Goal: Task Accomplishment & Management: Manage account settings

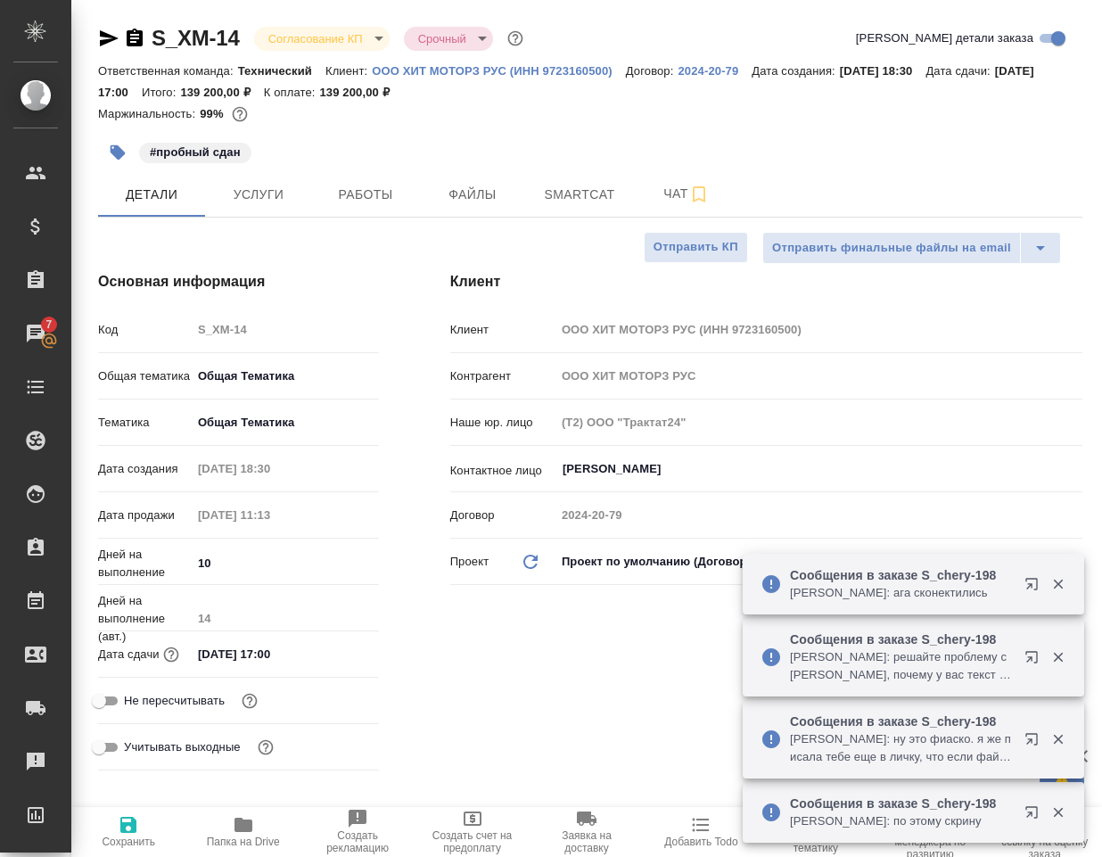
select select "RU"
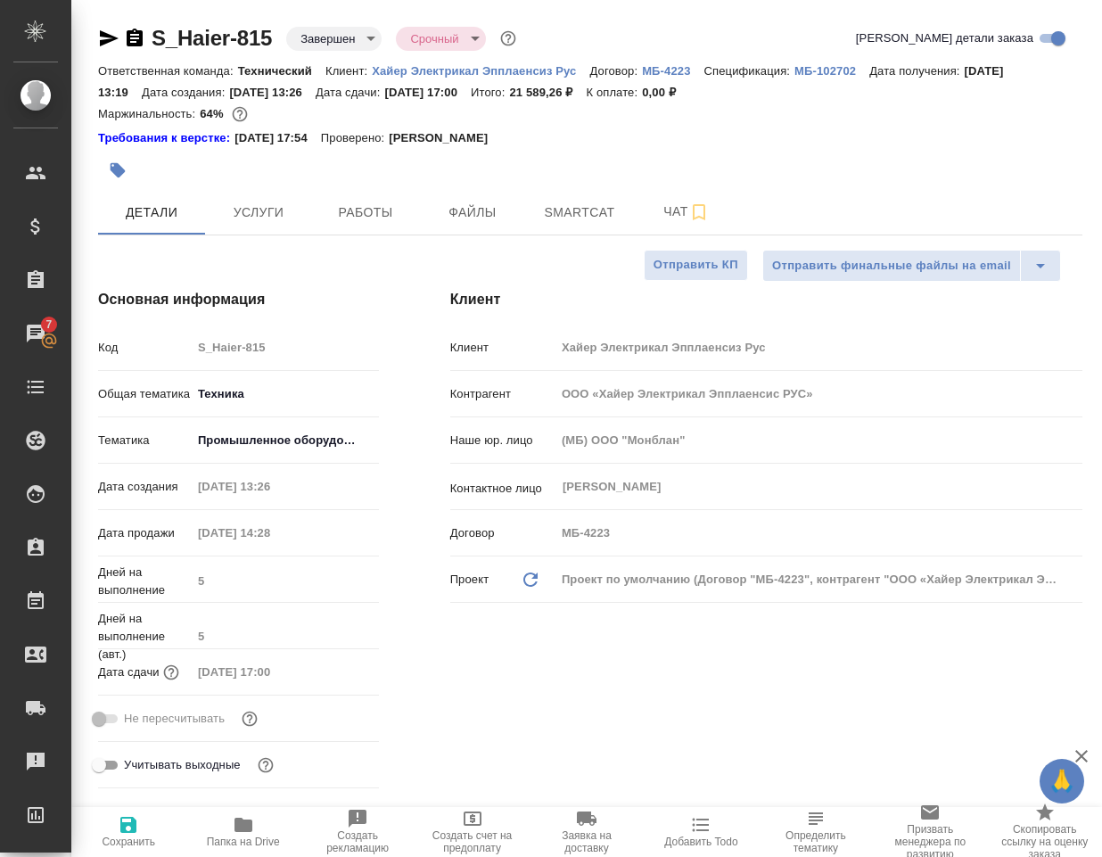
select select "RU"
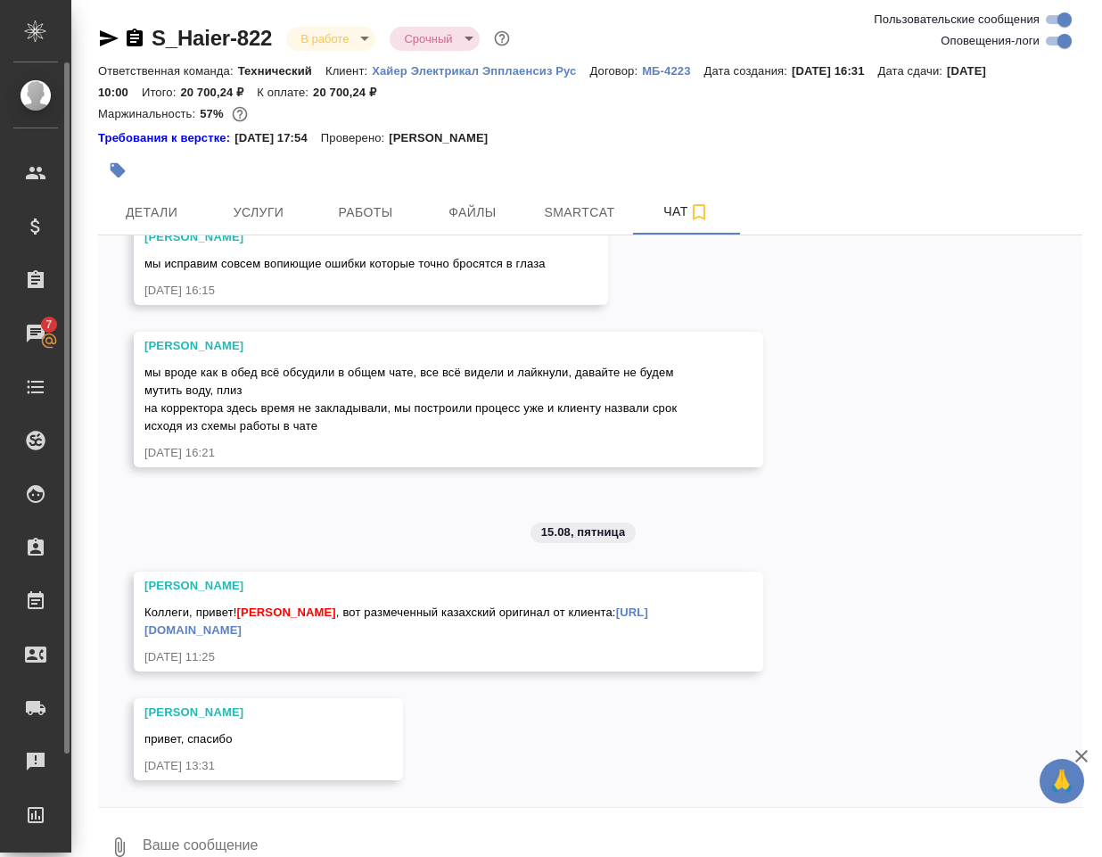
scroll to position [34223, 0]
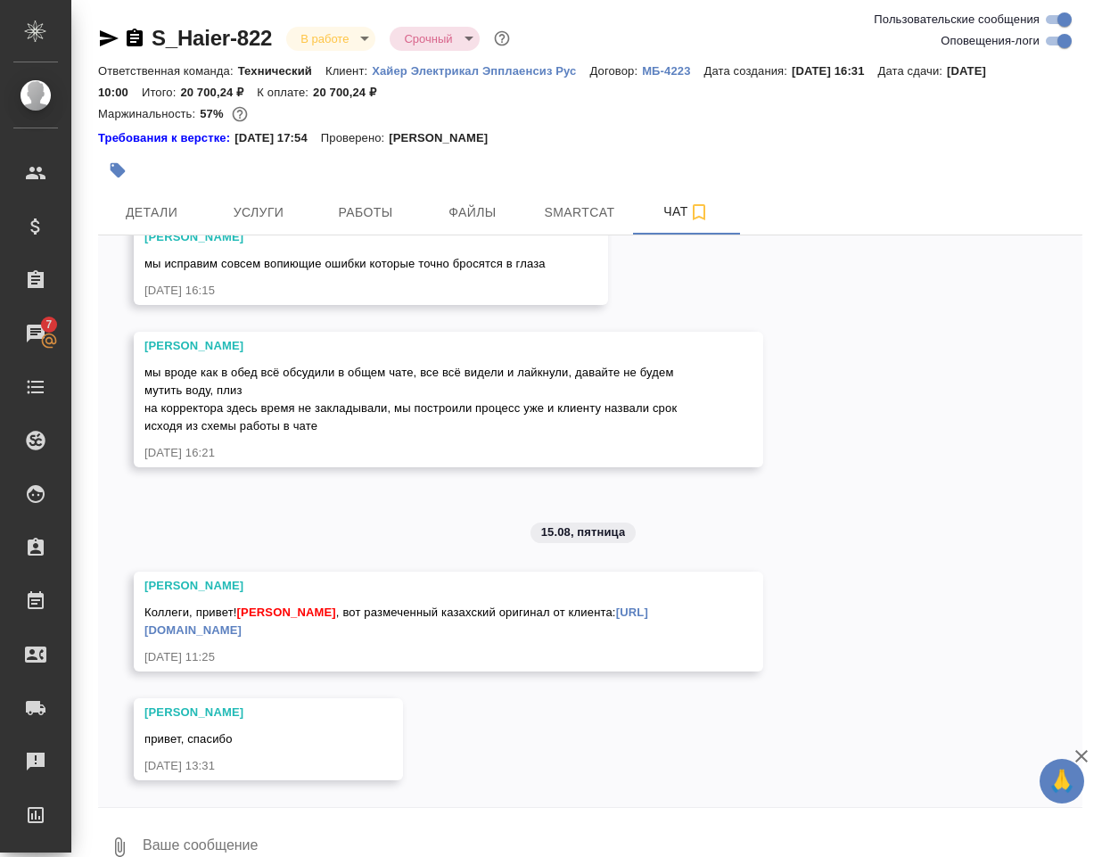
click at [927, 185] on div at bounding box center [590, 170] width 984 height 39
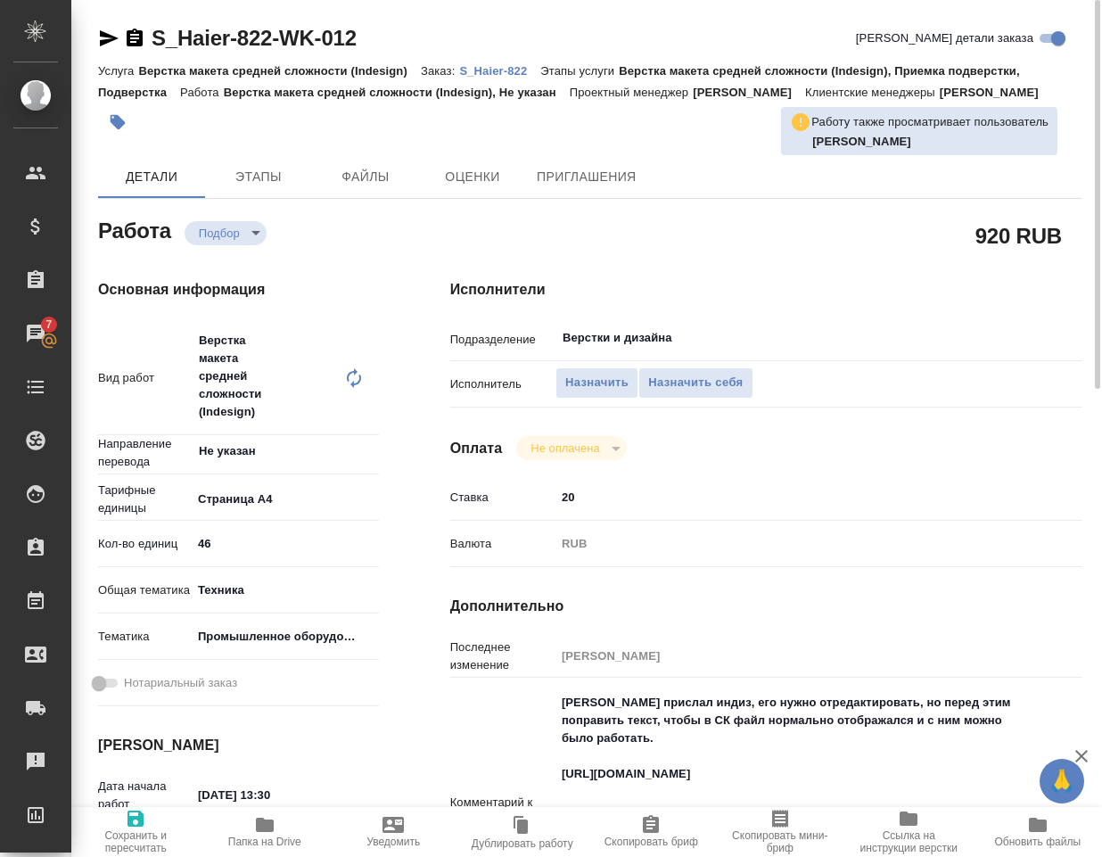
click at [501, 70] on p "S_Haier-822" at bounding box center [499, 70] width 81 height 13
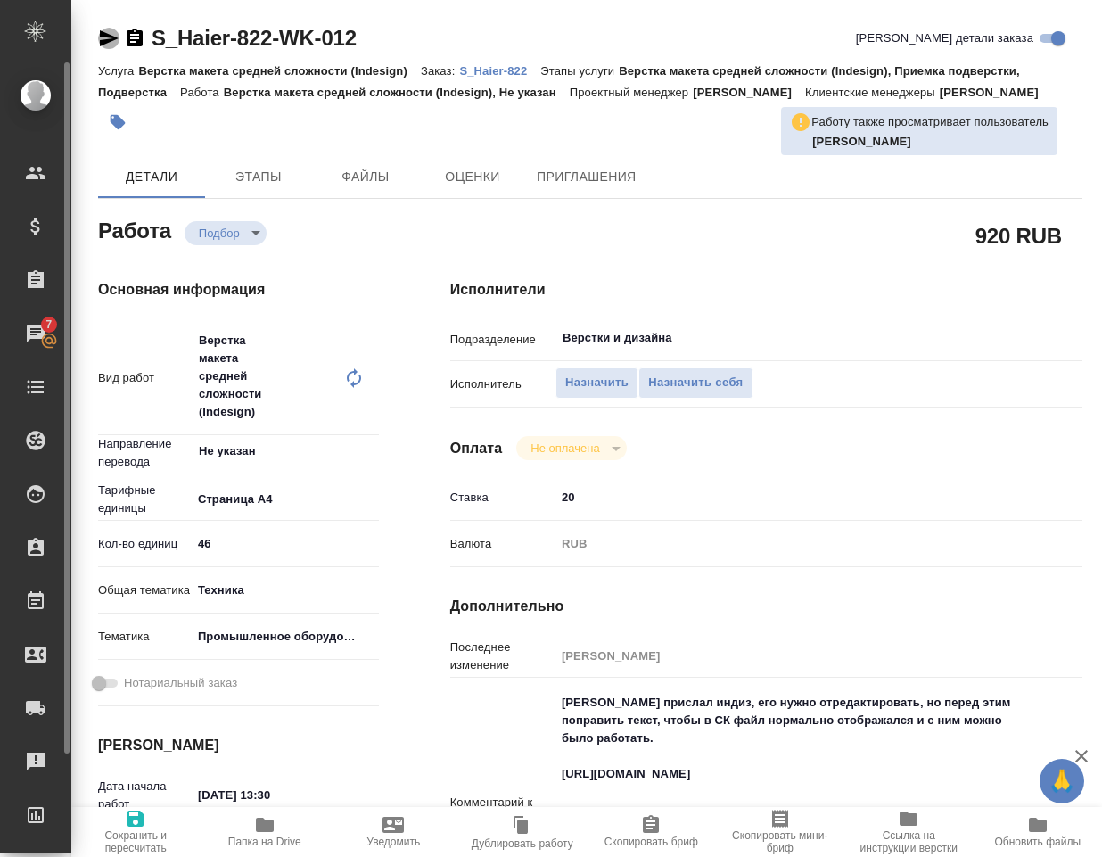
drag, startPoint x: 101, startPoint y: 35, endPoint x: 0, endPoint y: 471, distance: 447.4
click at [102, 35] on icon "button" at bounding box center [109, 38] width 19 height 16
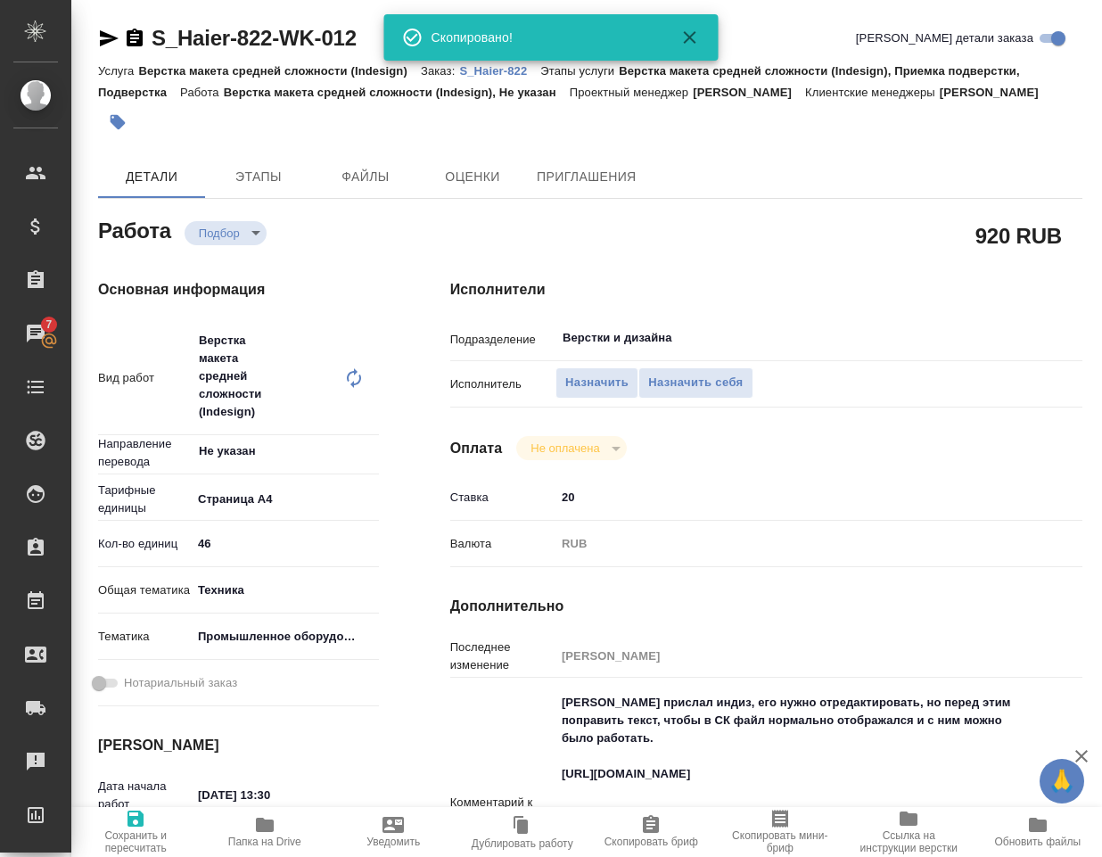
click at [759, 258] on div "920 RUB" at bounding box center [766, 235] width 632 height 45
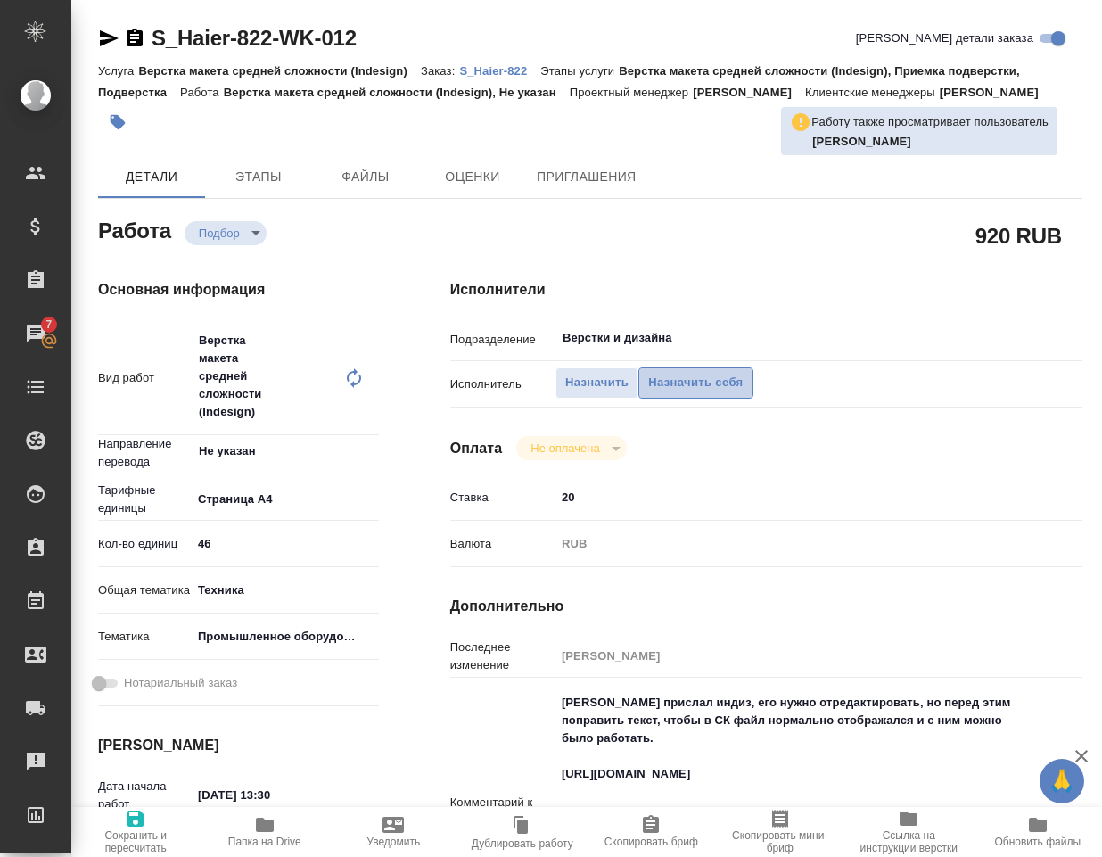
click at [661, 393] on span "Назначить себя" at bounding box center [695, 383] width 94 height 21
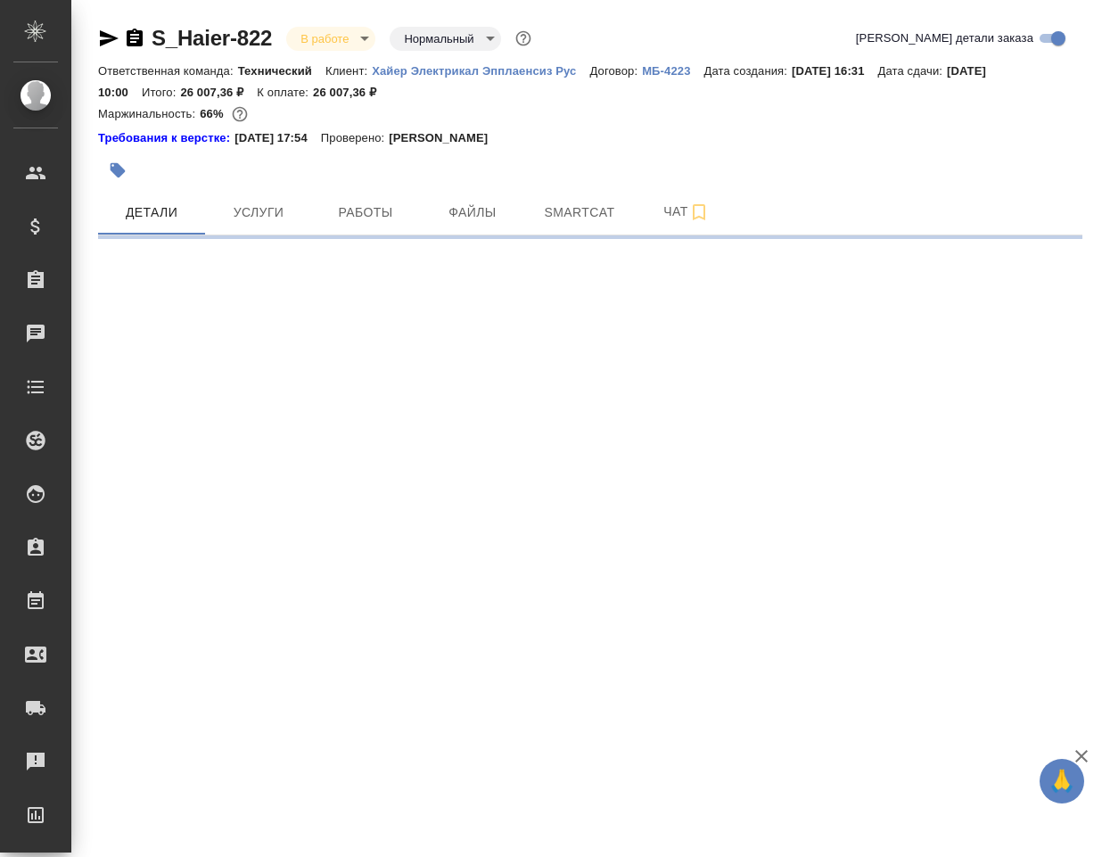
select select "RU"
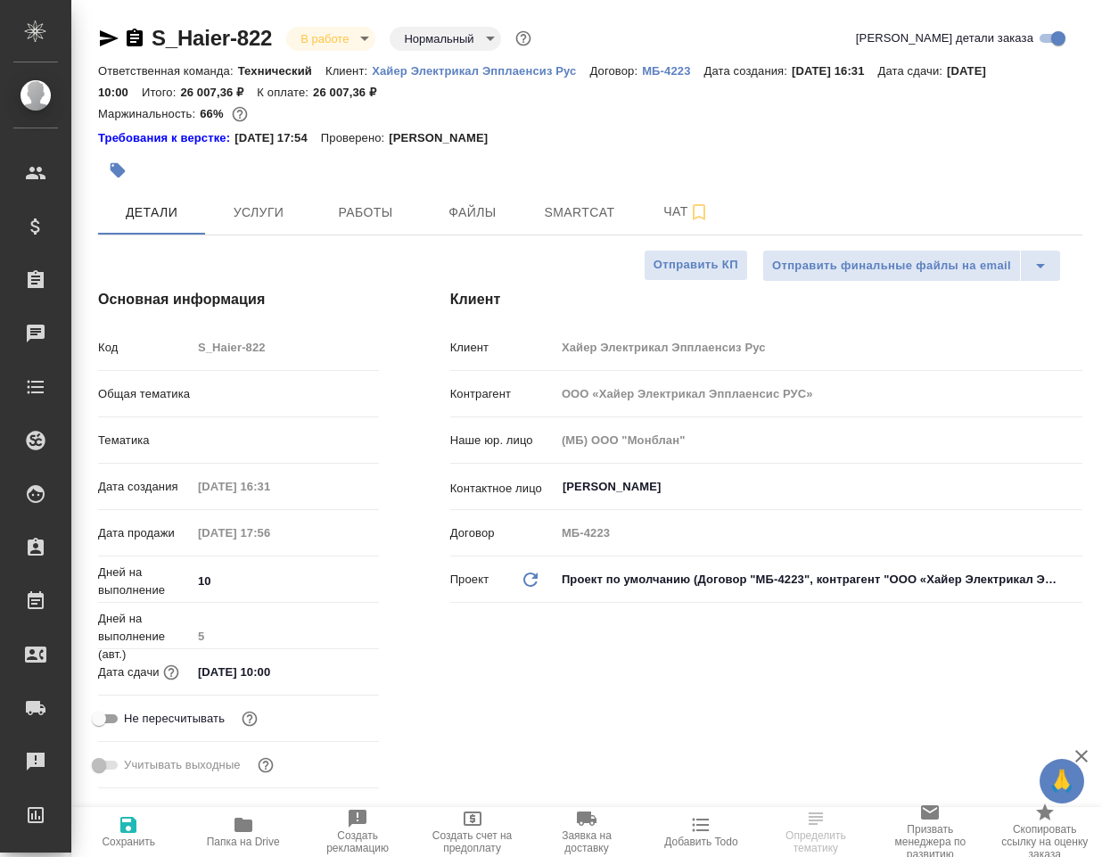
type textarea "x"
type input "Технический"
type textarea "x"
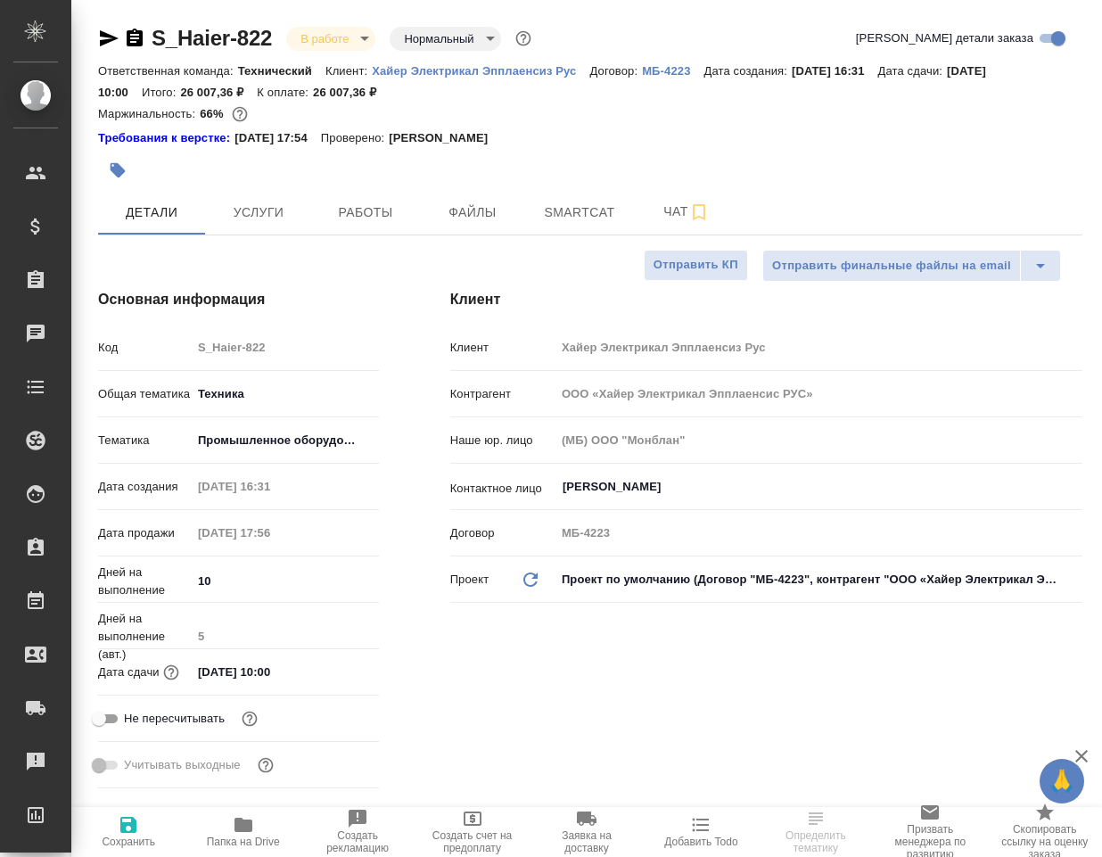
type textarea "x"
type input "[PERSON_NAME]"
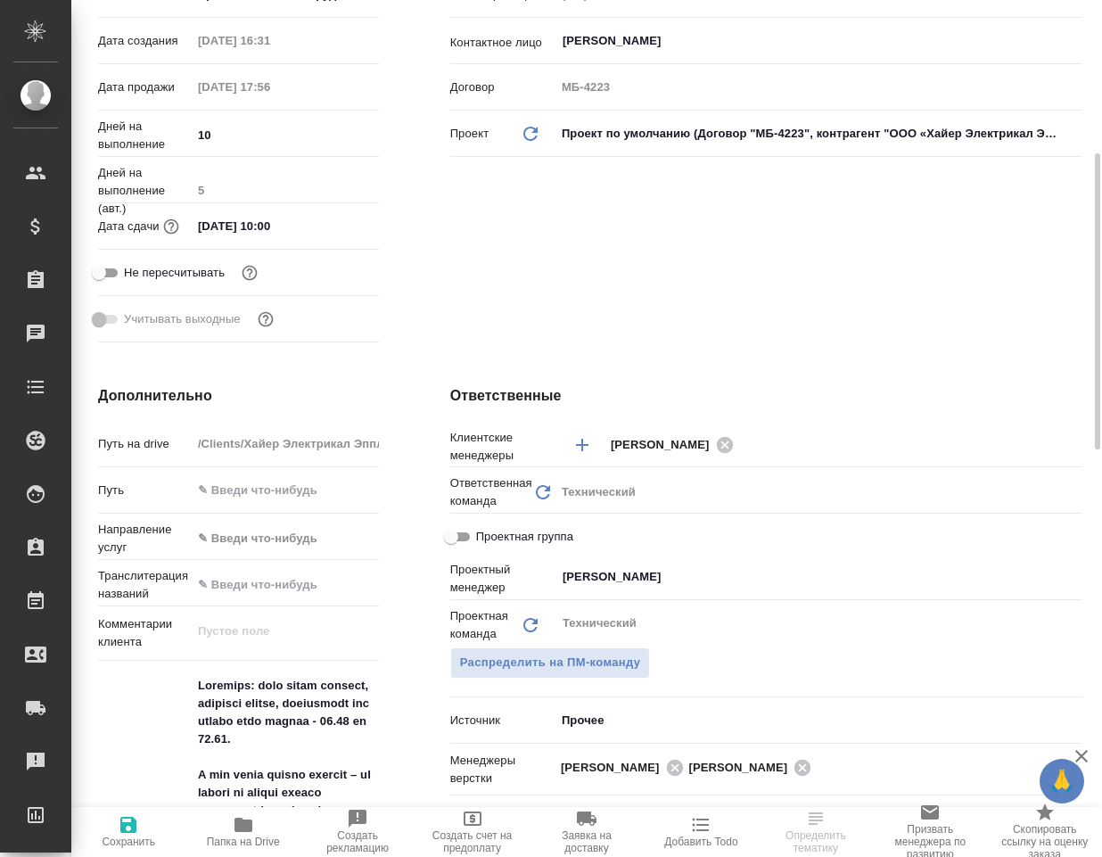
scroll to position [178, 0]
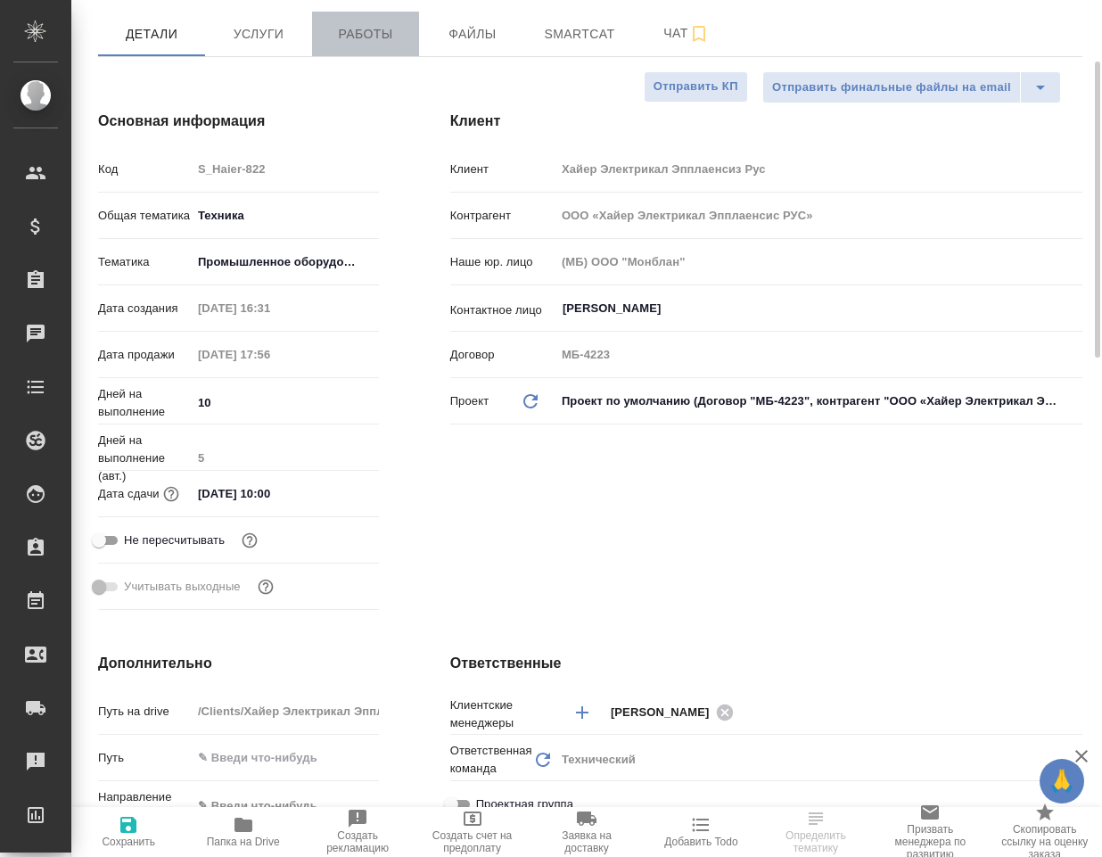
click at [367, 31] on span "Работы" at bounding box center [366, 34] width 86 height 22
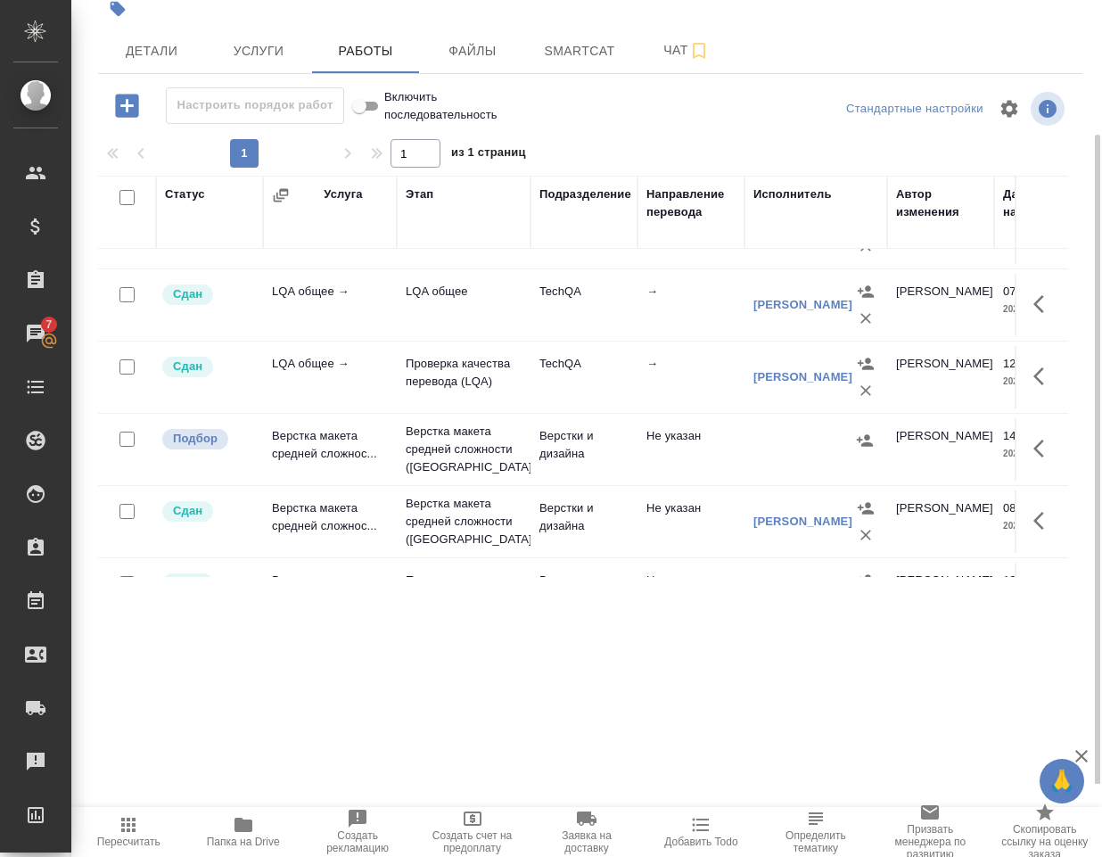
scroll to position [178, 0]
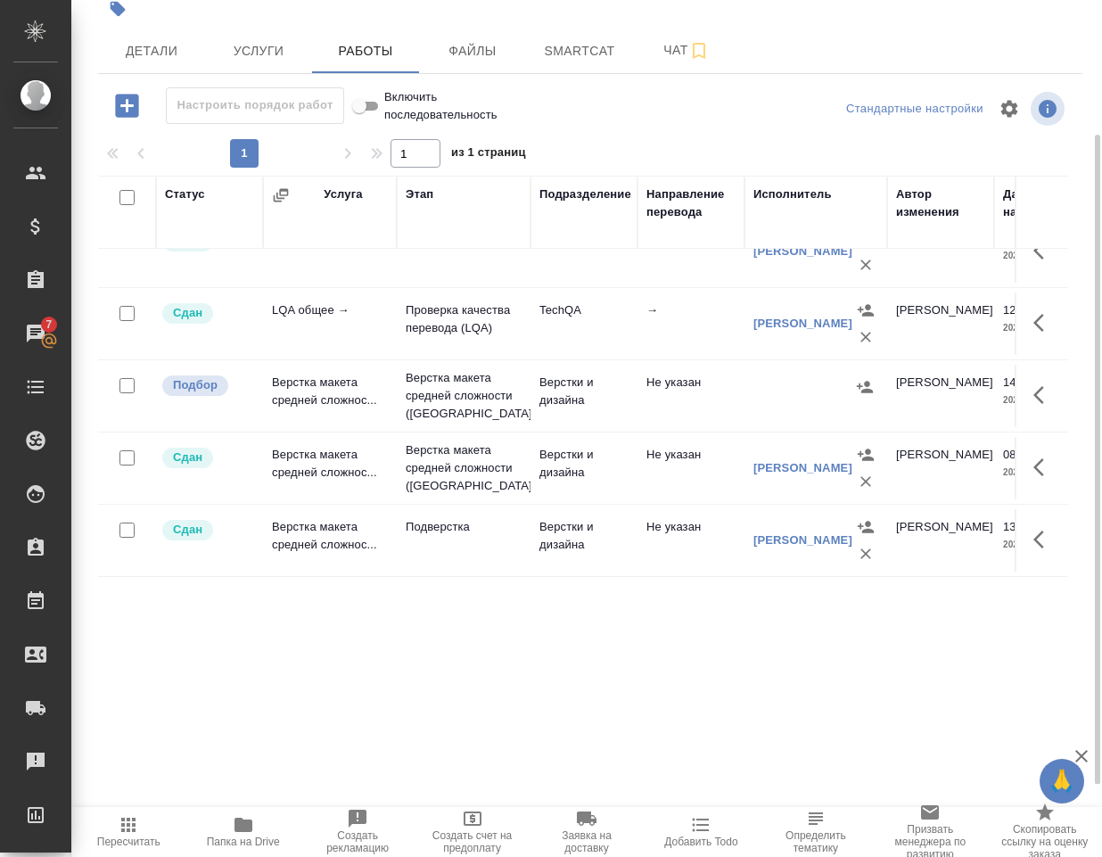
click at [316, 143] on td "Верстка макета средней сложнос..." at bounding box center [330, 106] width 134 height 71
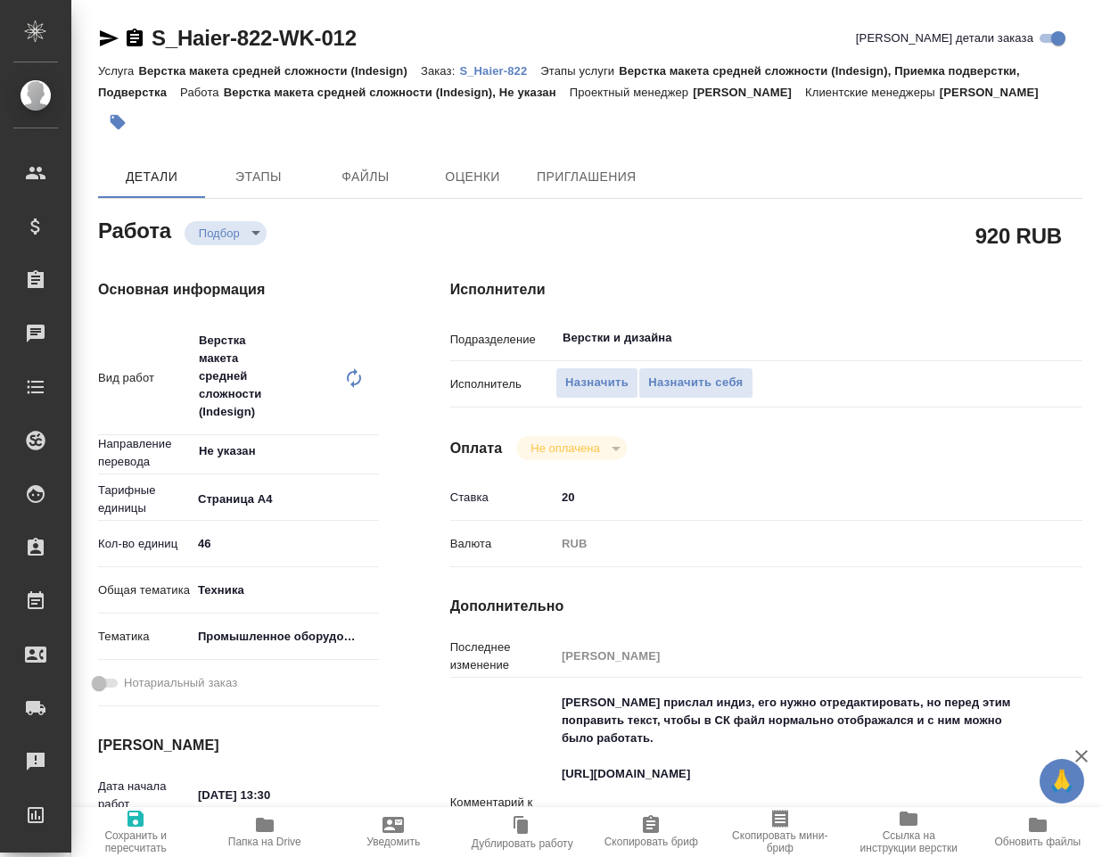
type textarea "x"
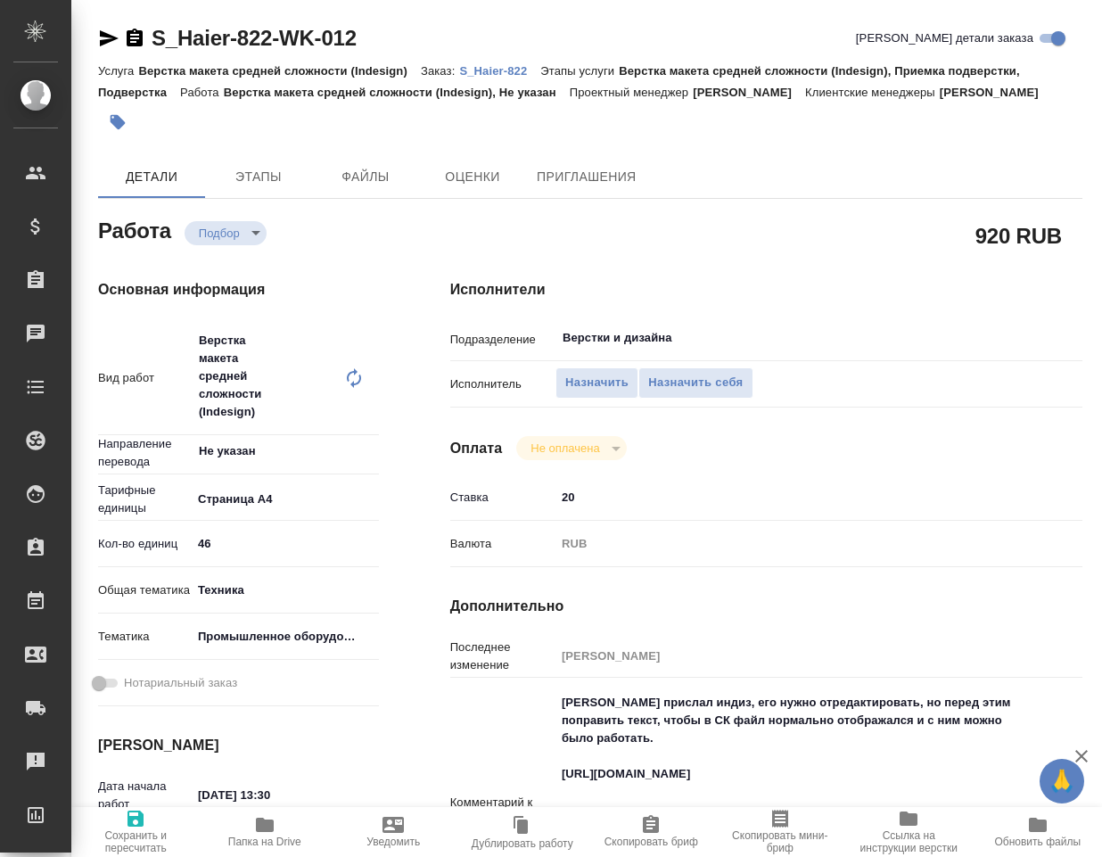
type textarea "x"
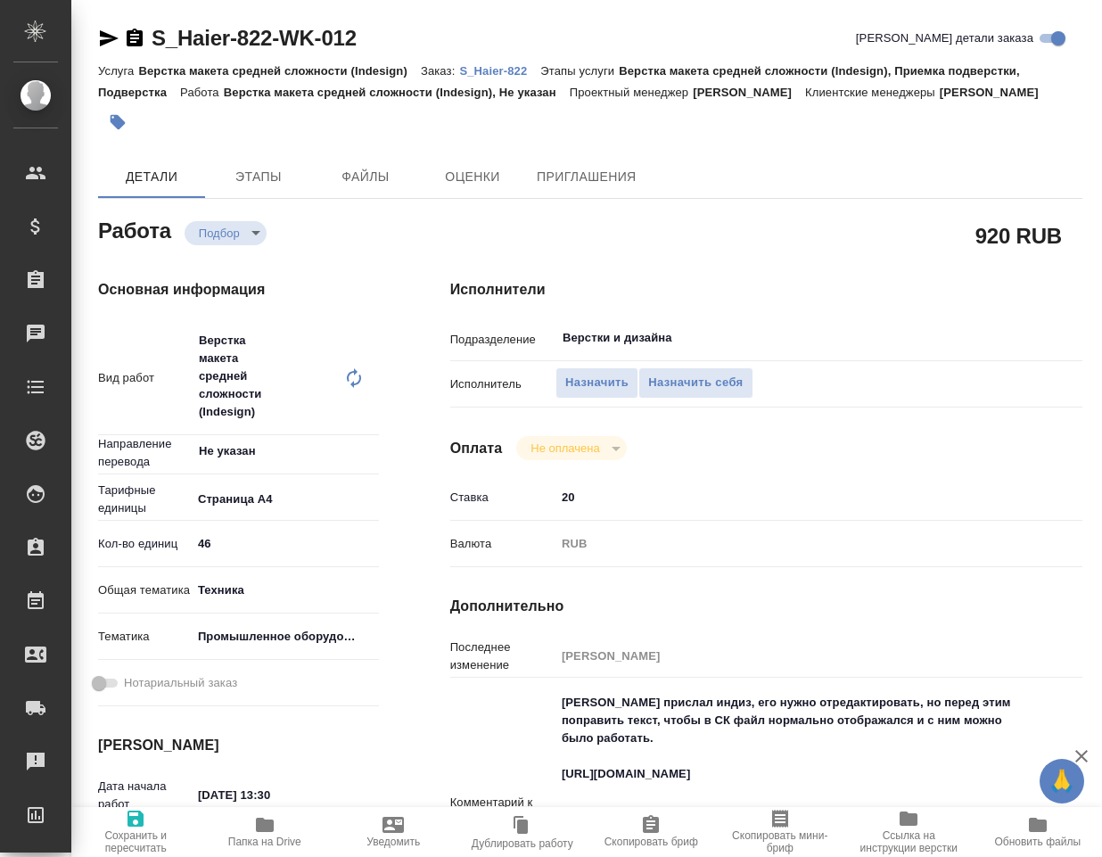
type textarea "x"
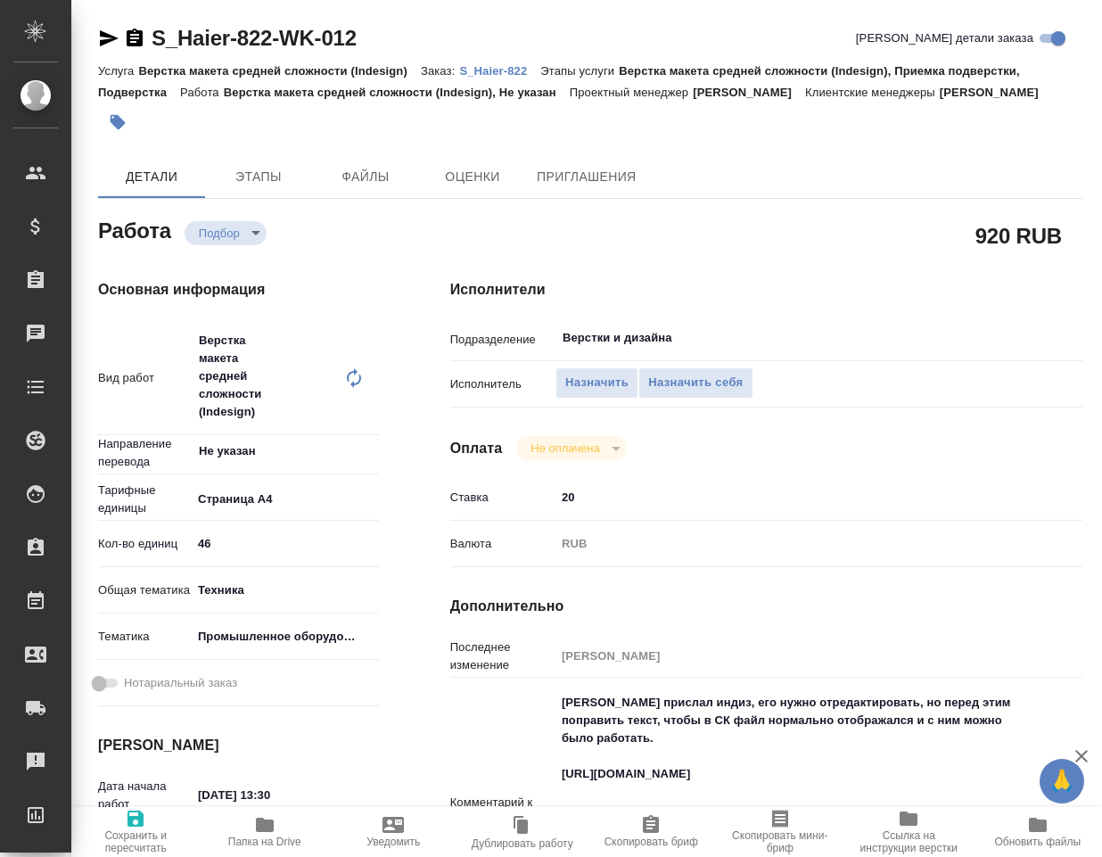
type textarea "x"
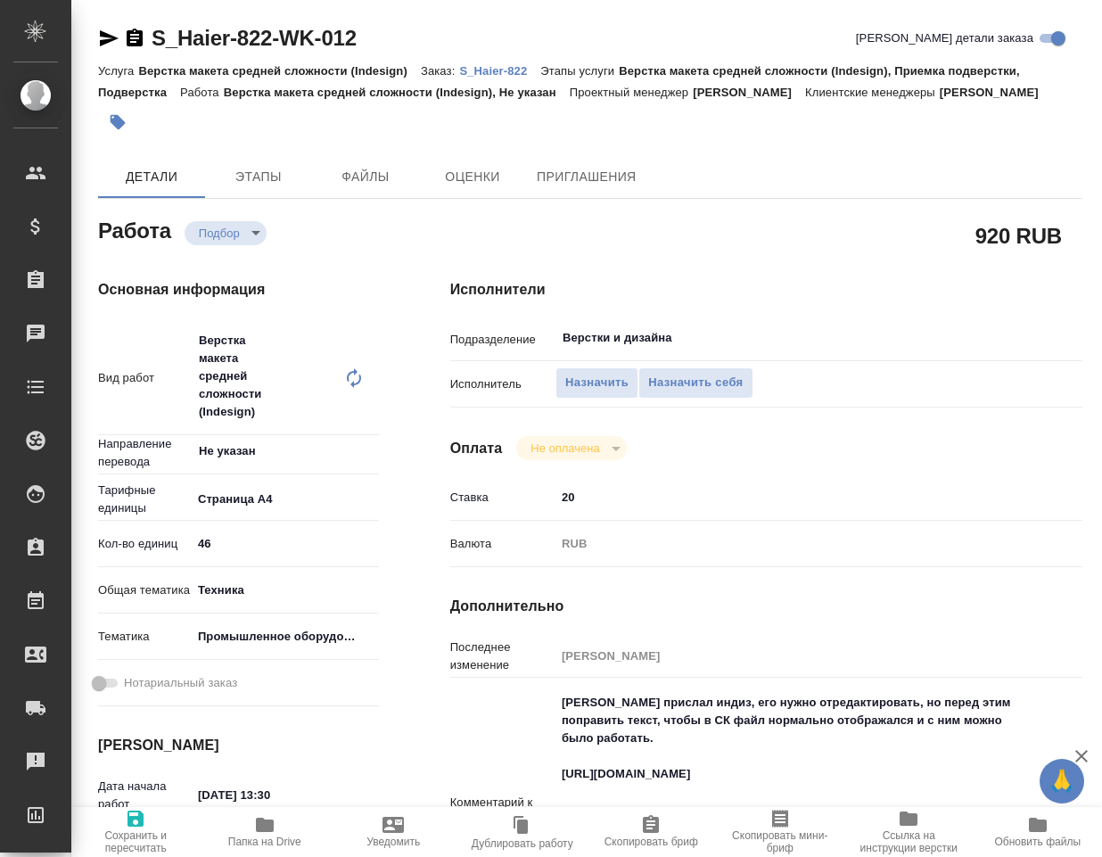
type textarea "x"
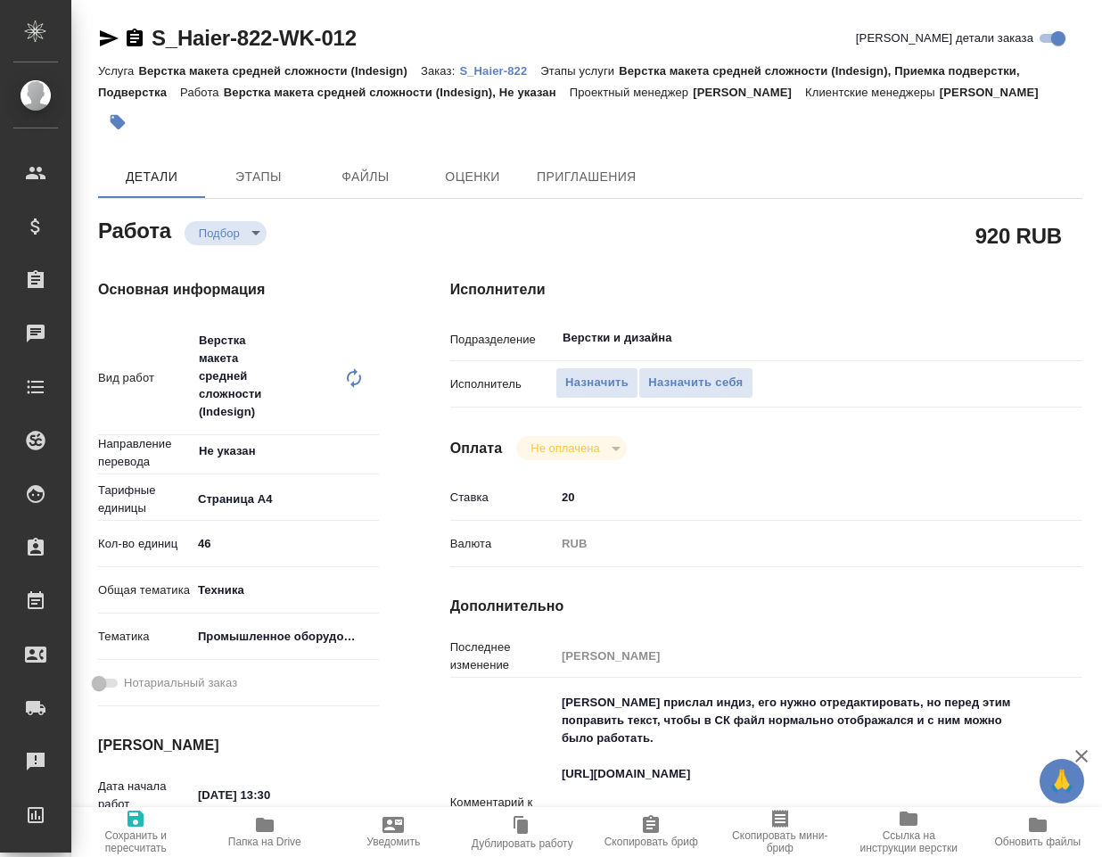
type textarea "x"
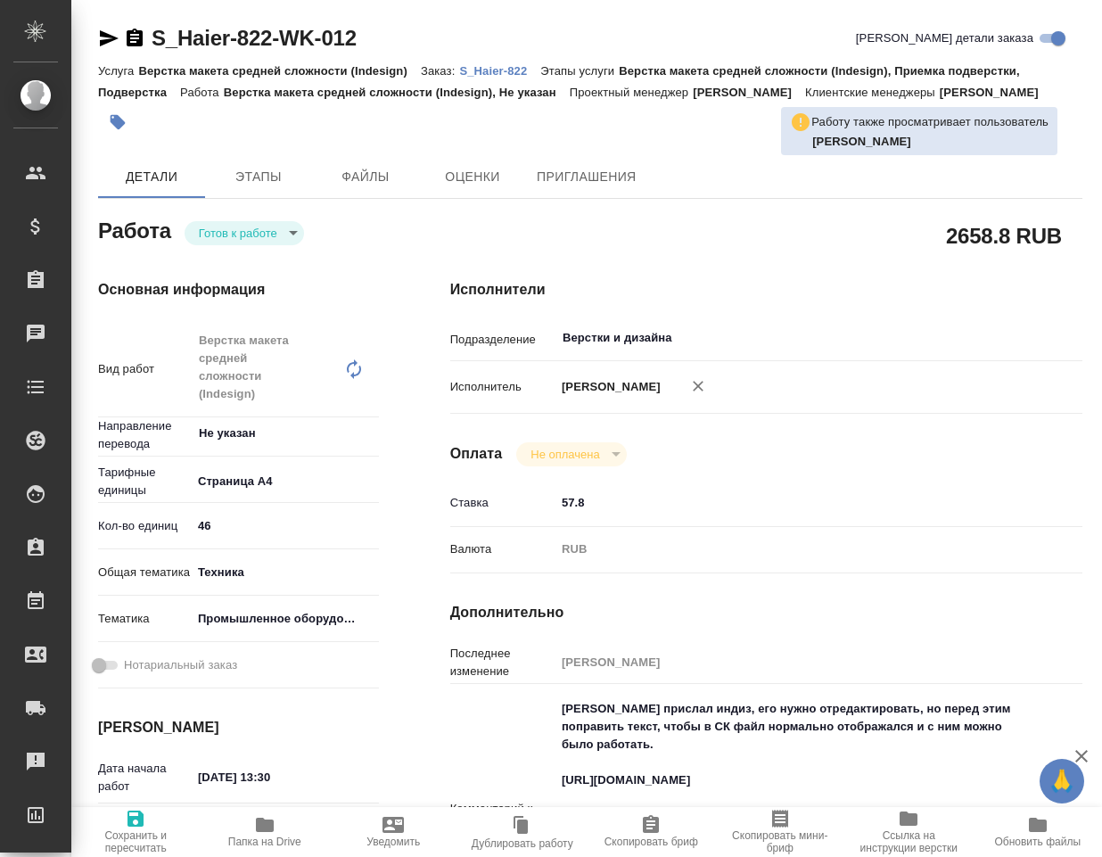
type textarea "x"
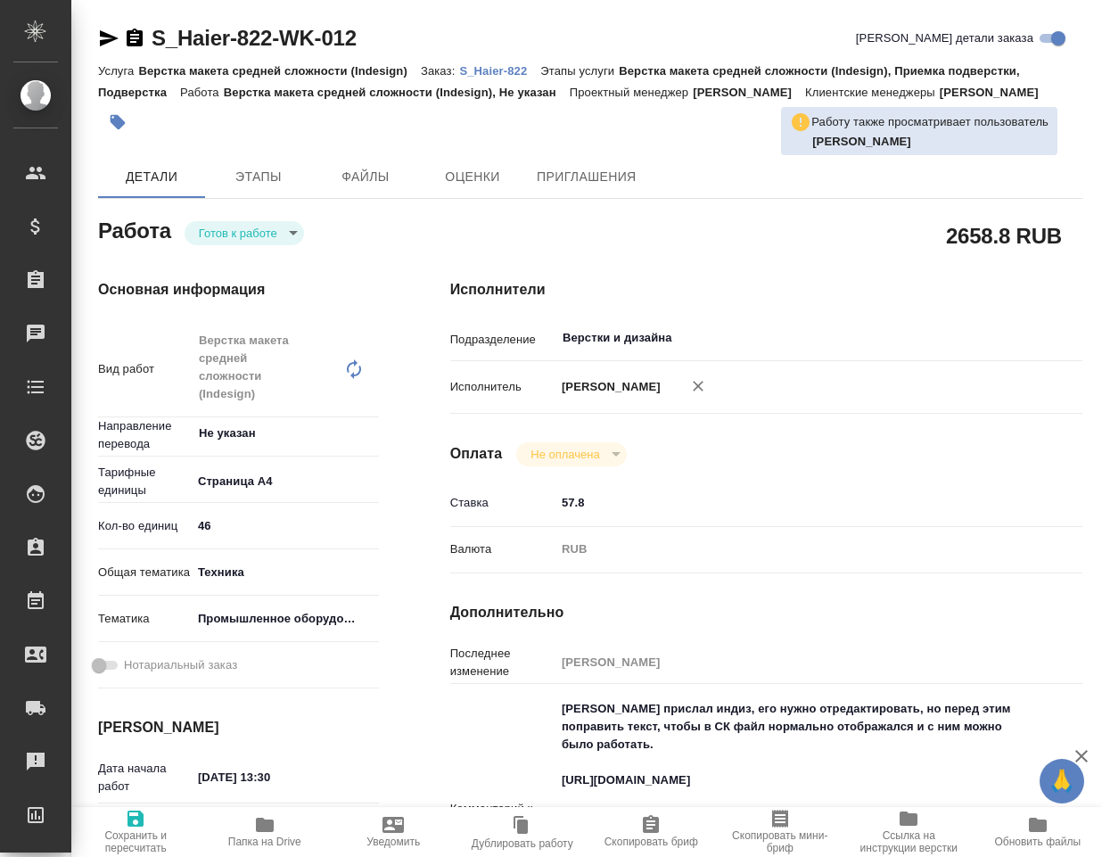
type textarea "x"
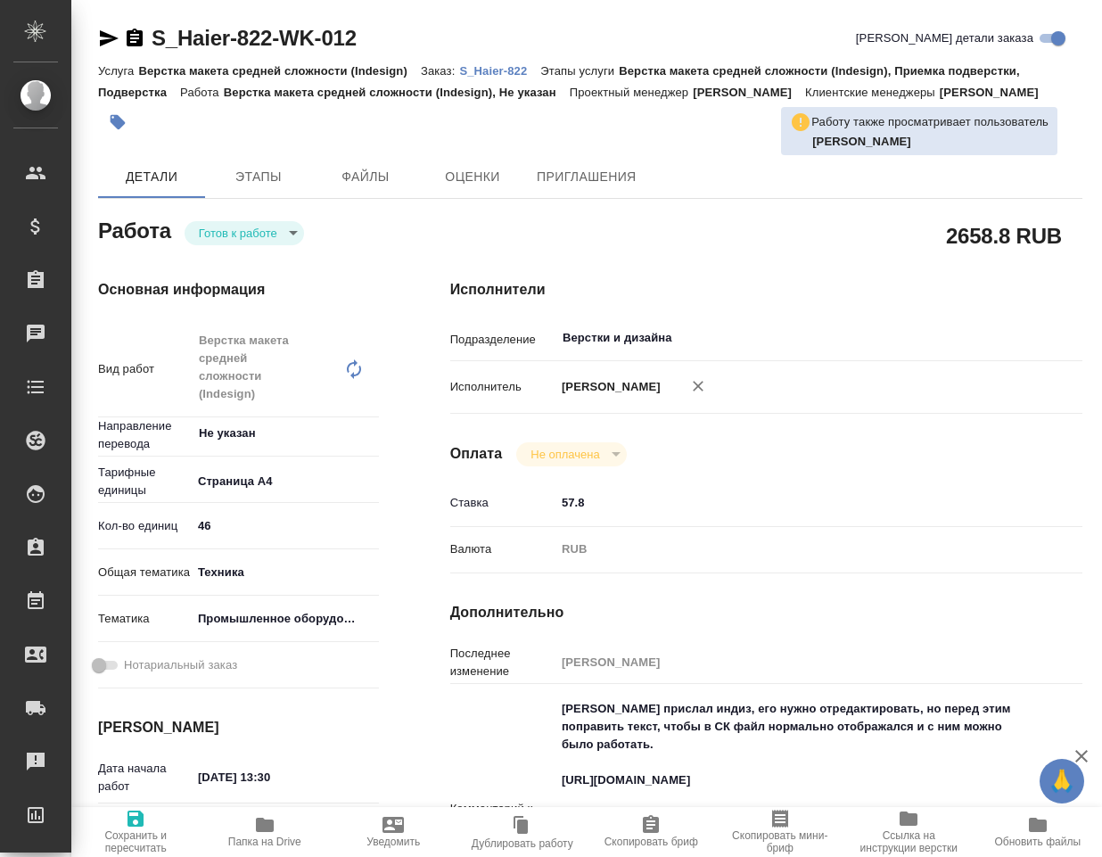
type textarea "x"
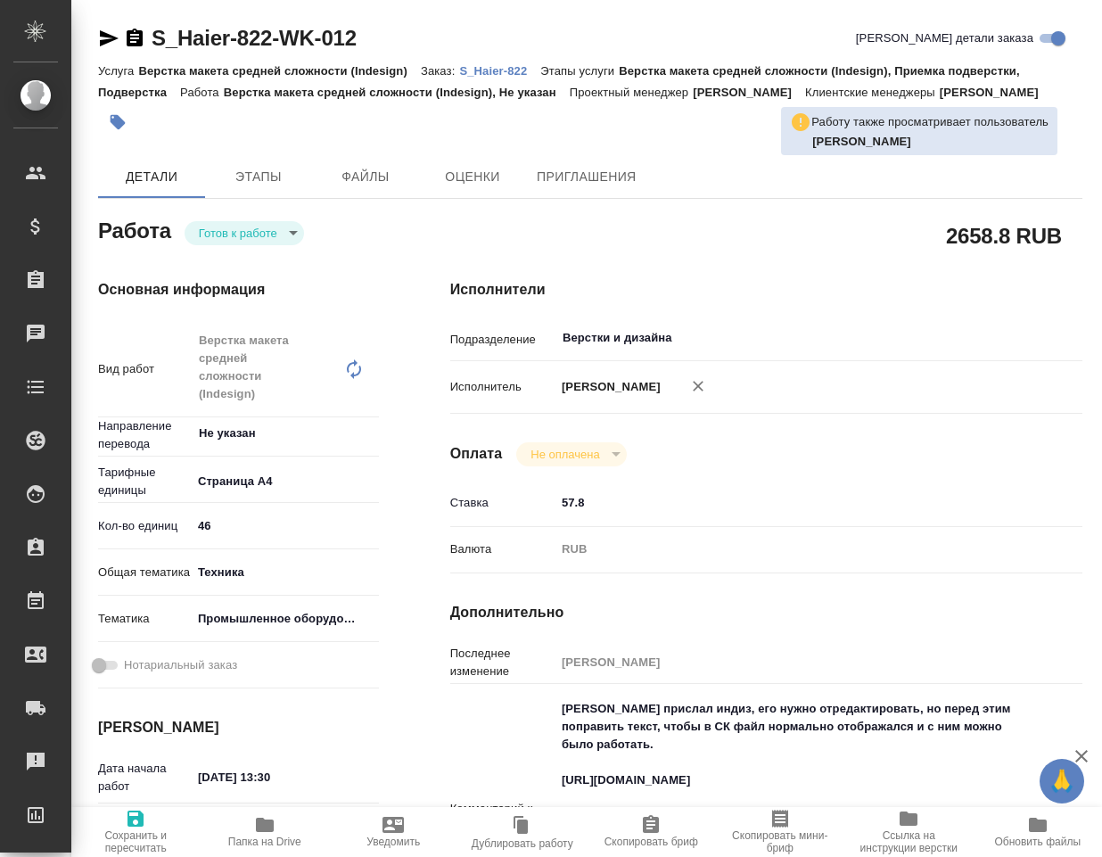
type textarea "x"
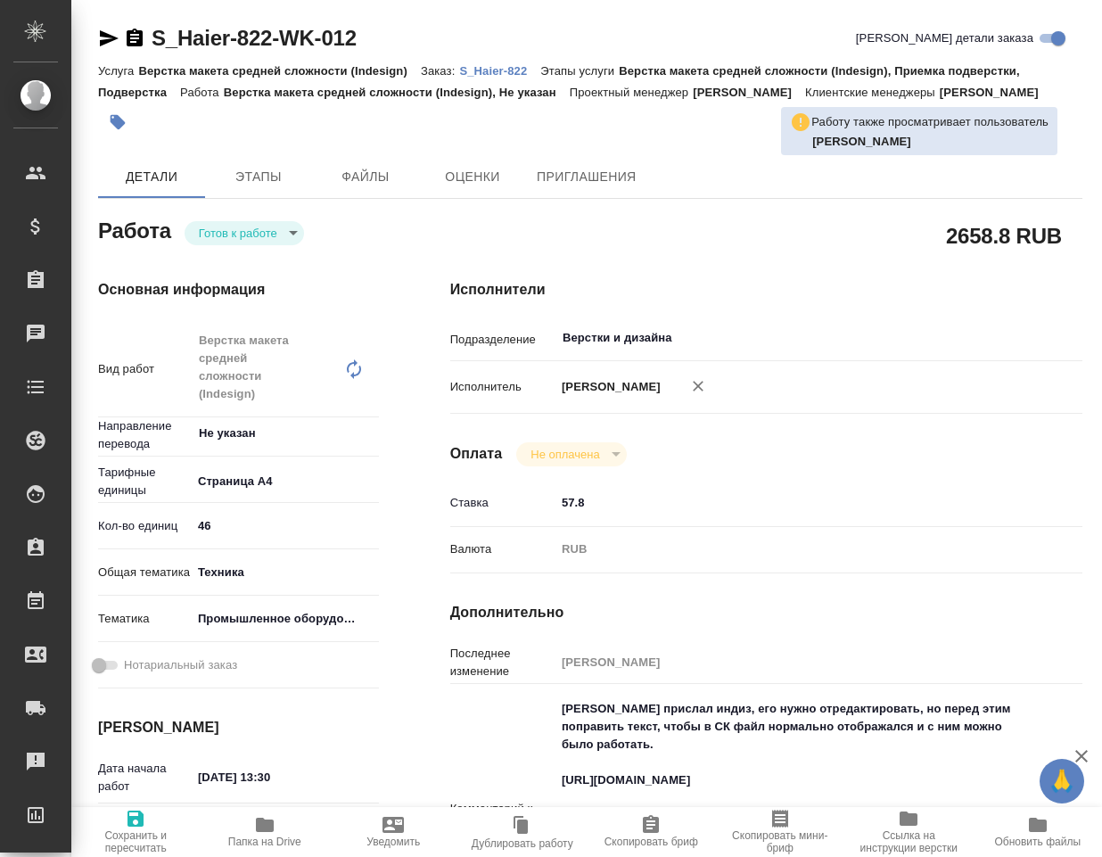
type textarea "x"
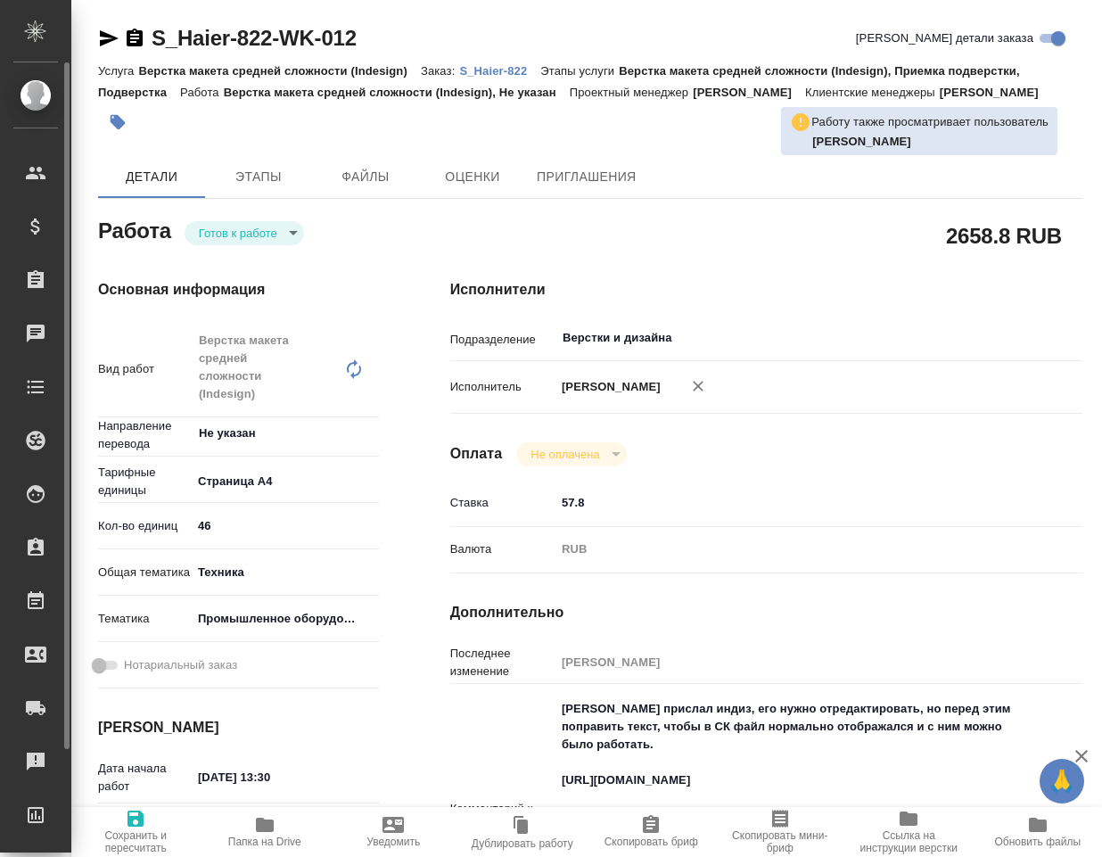
type textarea "x"
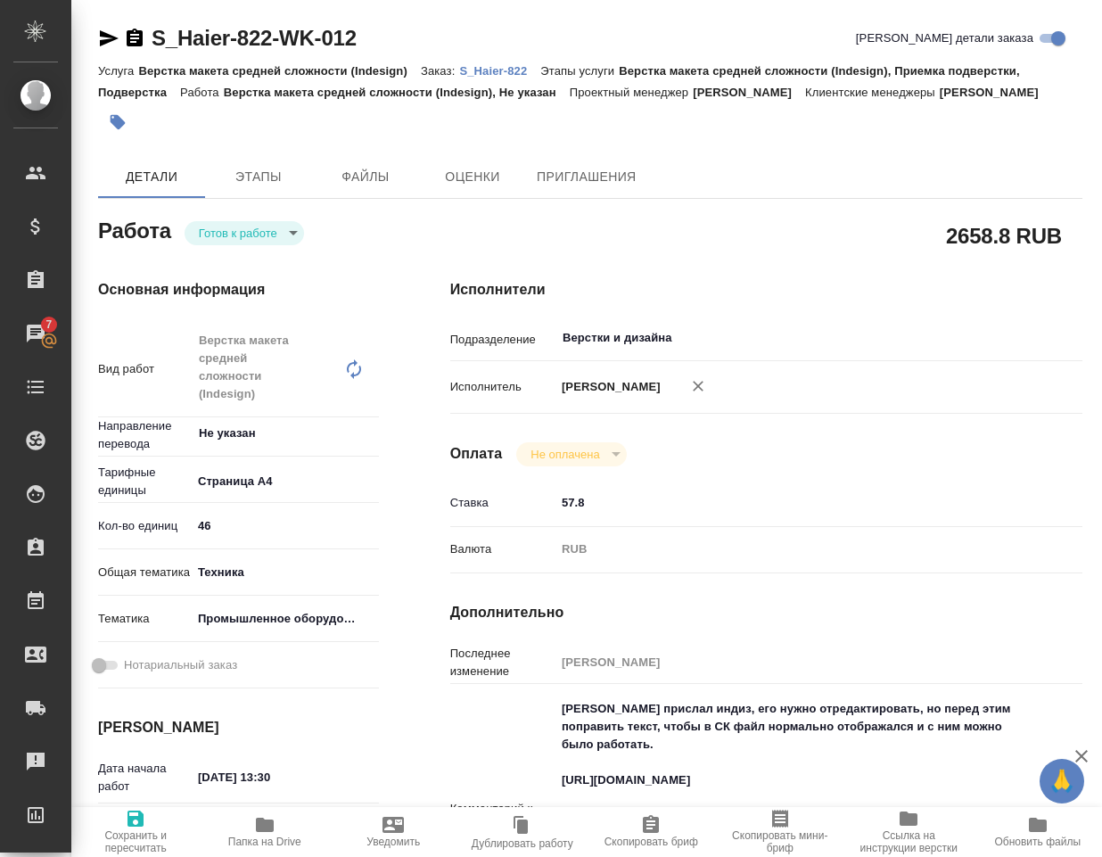
click at [862, 300] on h4 "Исполнители" at bounding box center [766, 289] width 632 height 21
click at [265, 258] on body "🙏 .cls-1 fill:#fff; AWATERA Klimentovskiy Konstantin Клиенты Спецификации Заказ…" at bounding box center [551, 428] width 1102 height 857
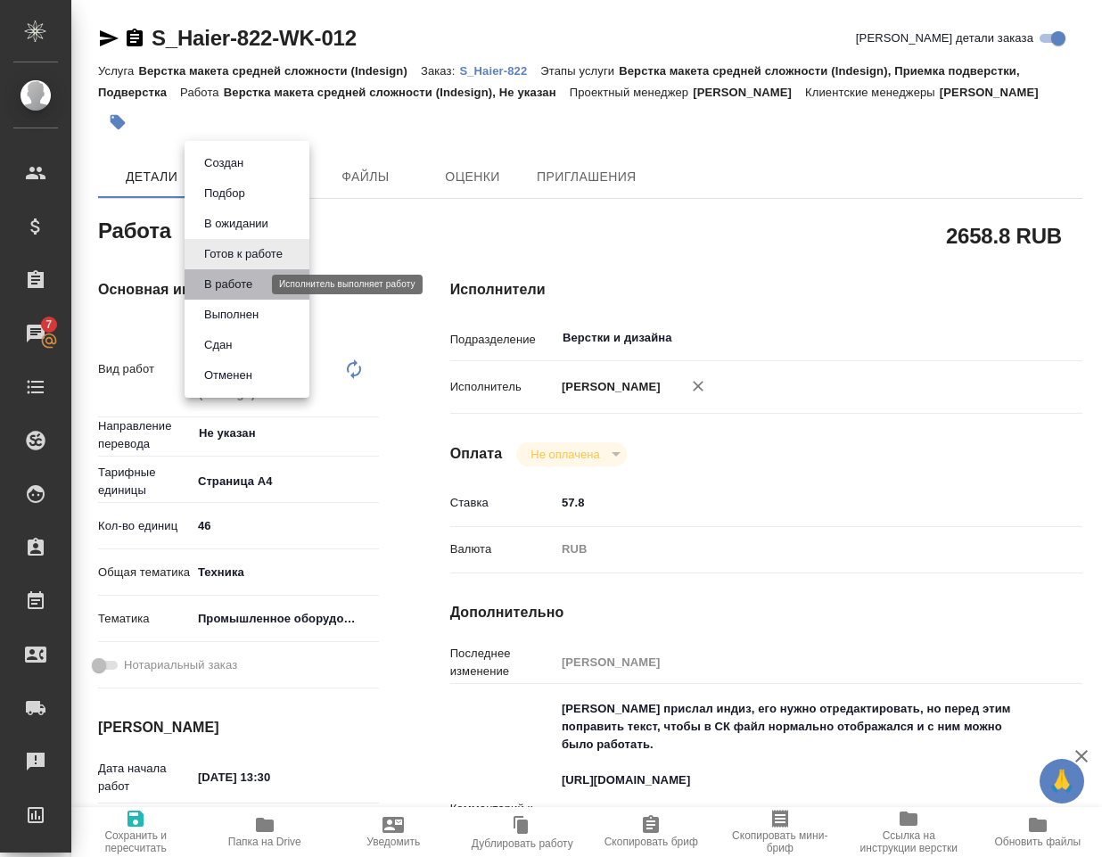
click at [250, 291] on button "В работе" at bounding box center [228, 285] width 59 height 20
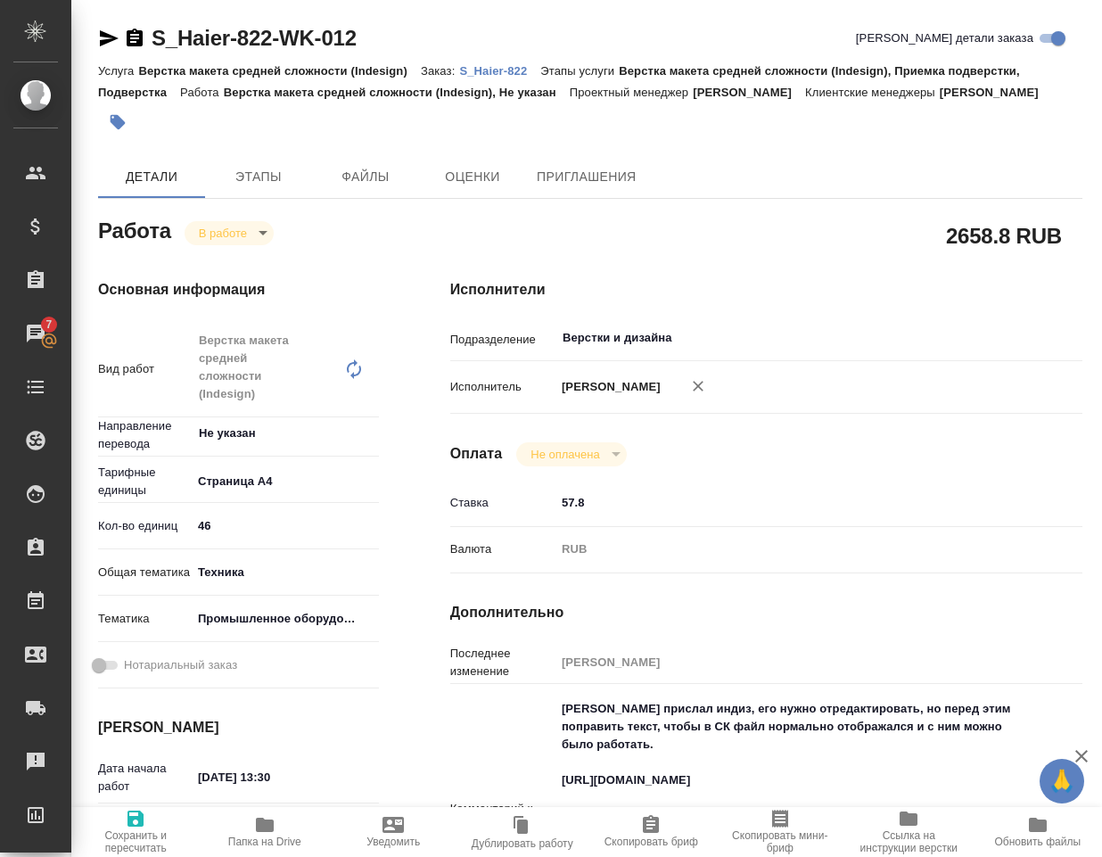
type textarea "x"
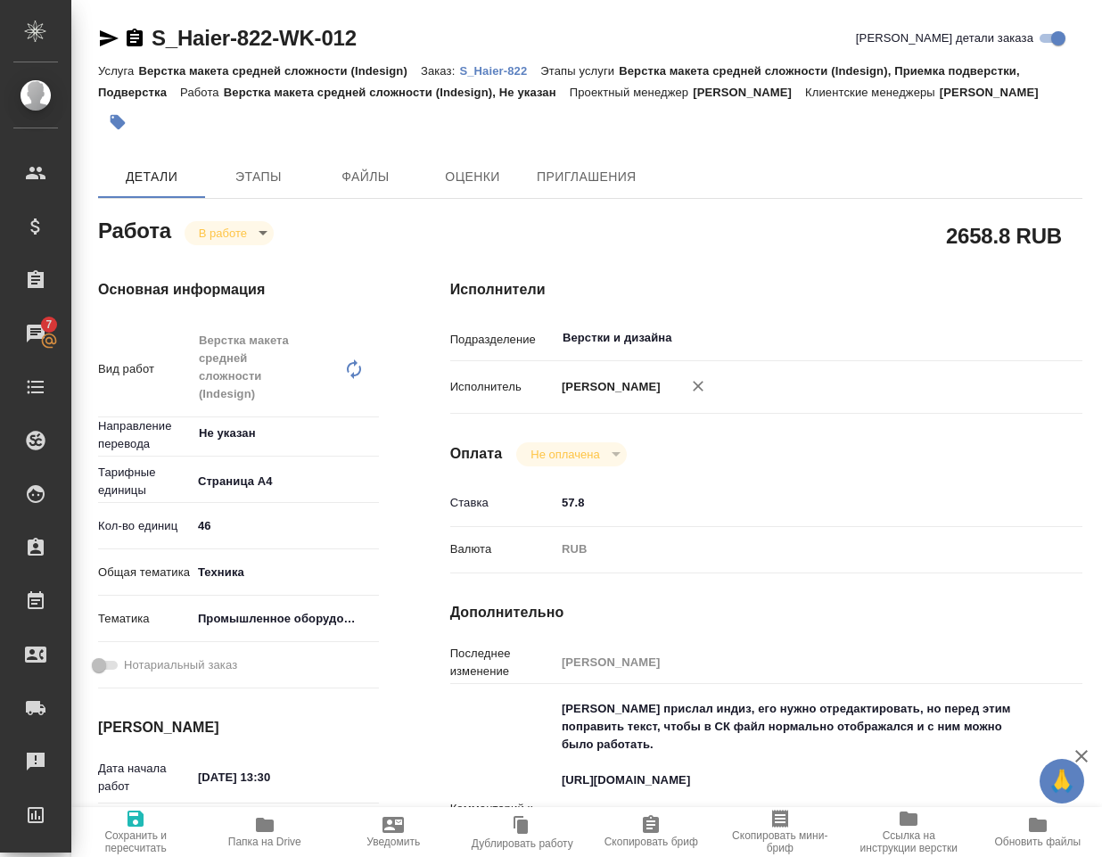
type textarea "x"
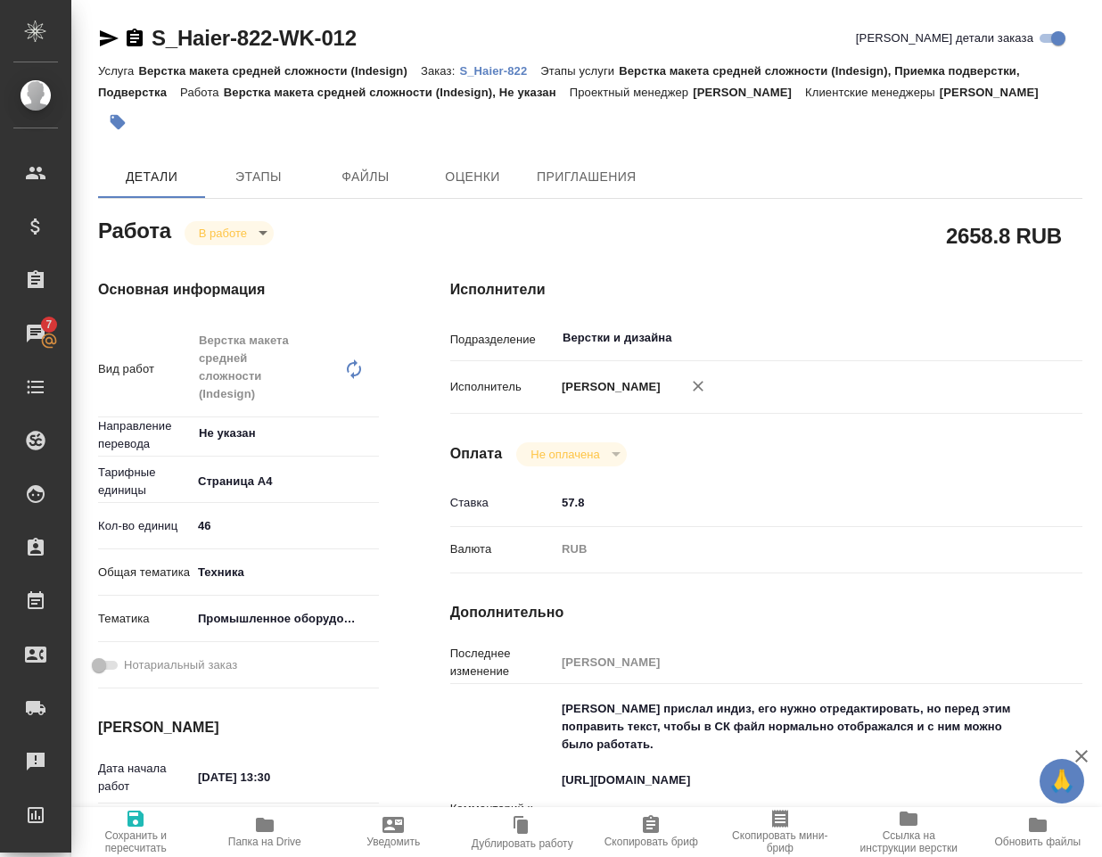
type textarea "x"
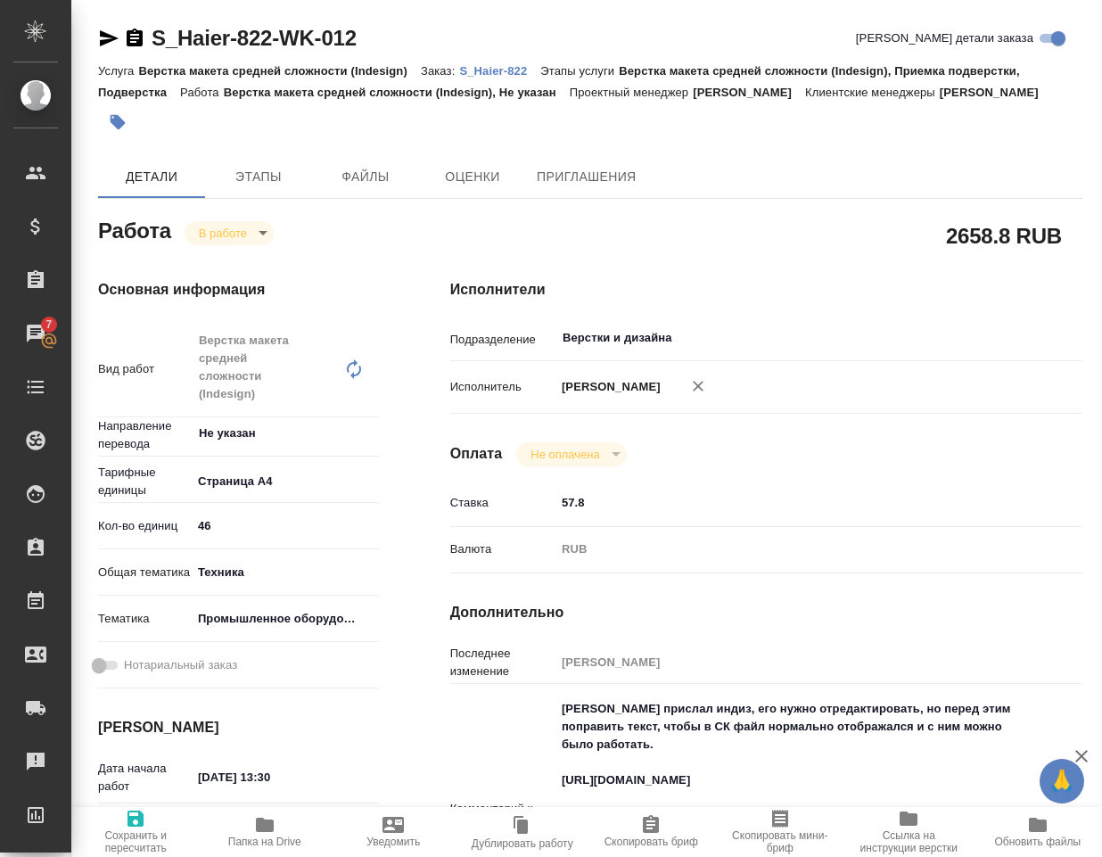
type textarea "x"
